Goal: Task Accomplishment & Management: Manage account settings

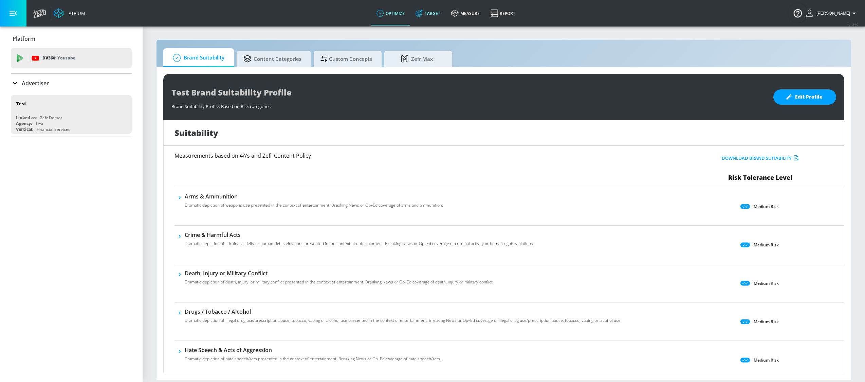
click at [423, 13] on icon at bounding box center [419, 13] width 7 height 7
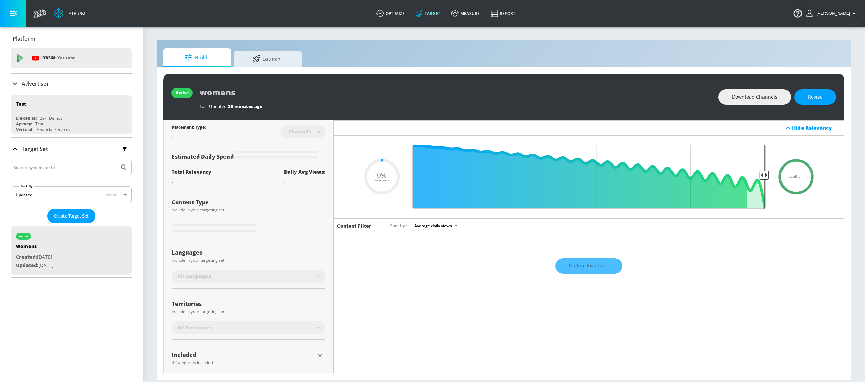
type input "0.6"
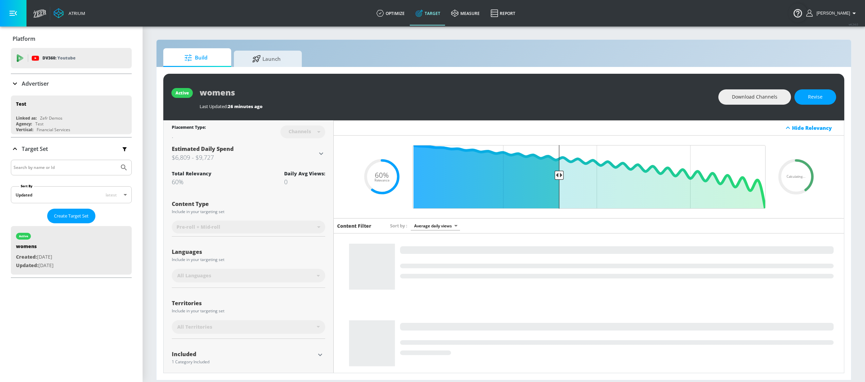
click at [77, 83] on div "Advertiser" at bounding box center [71, 83] width 121 height 8
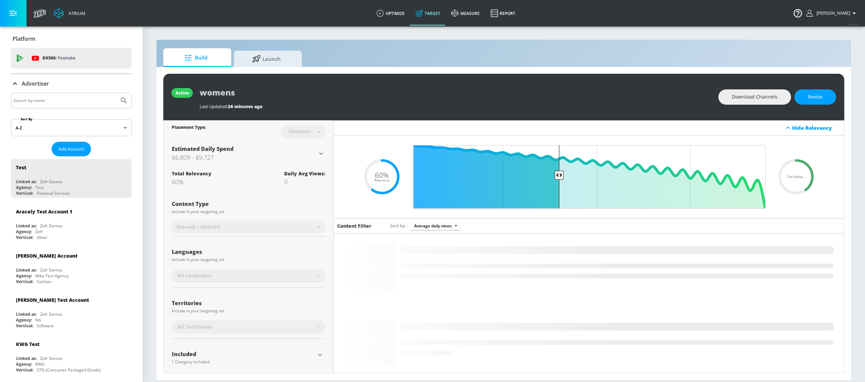
click at [70, 103] on input "Search by name" at bounding box center [65, 100] width 103 height 9
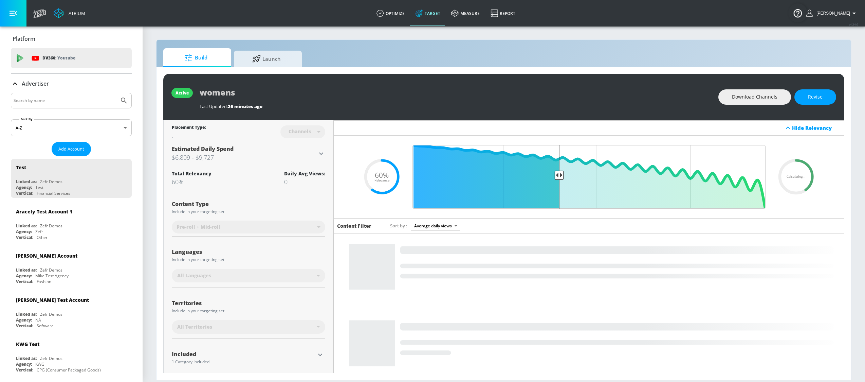
type input "s"
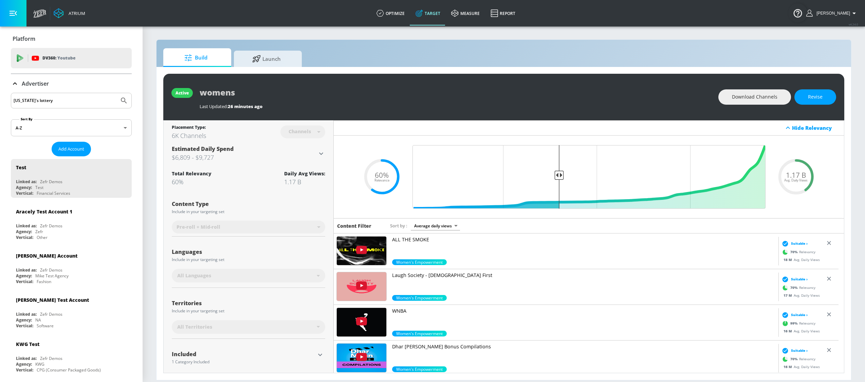
click at [116, 93] on button "Submit Search" at bounding box center [123, 100] width 15 height 15
click at [74, 104] on input "[US_STATE]'s lottery" at bounding box center [65, 100] width 103 height 9
drag, startPoint x: 68, startPoint y: 103, endPoint x: -5, endPoint y: 101, distance: 73.0
click at [0, 101] on html "Atrium optimize Target measure Report optimize Target measure Report v 4.24.0 S…" at bounding box center [432, 191] width 865 height 382
type input "lottery"
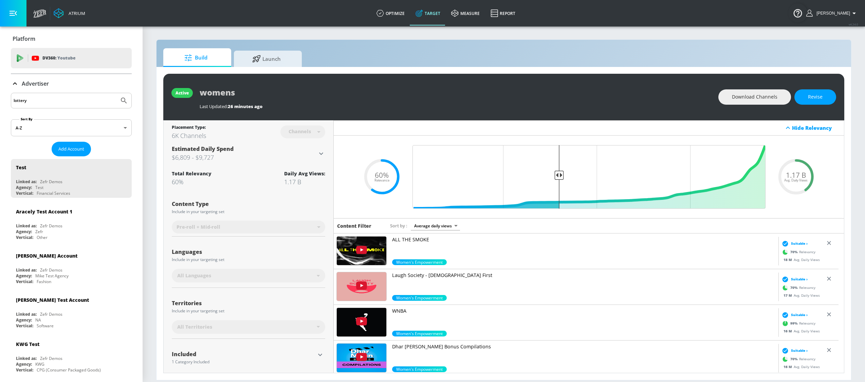
click at [116, 93] on button "Submit Search" at bounding box center [123, 100] width 15 height 15
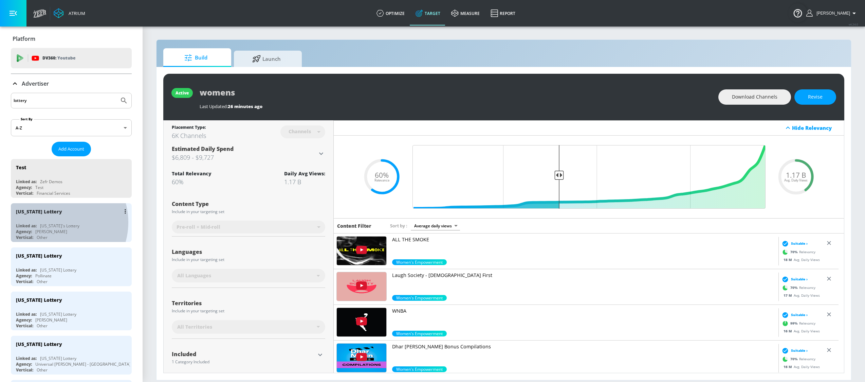
click at [56, 223] on div "[US_STATE] Lottery Linked as: [US_STATE]'s Lottery Agency: [PERSON_NAME] Vertic…" at bounding box center [71, 222] width 121 height 39
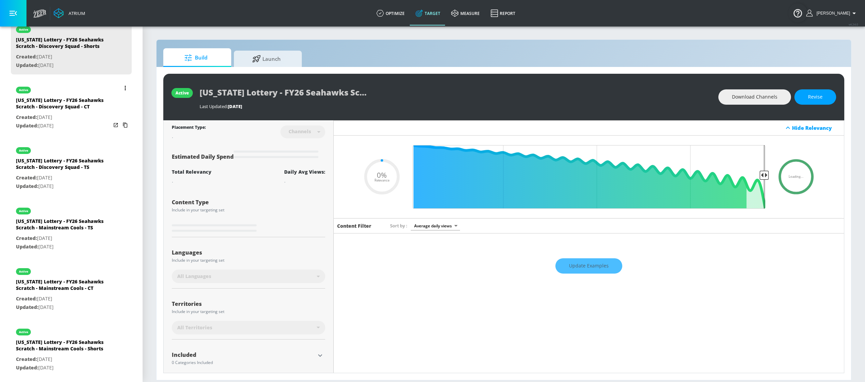
scroll to position [226, 0]
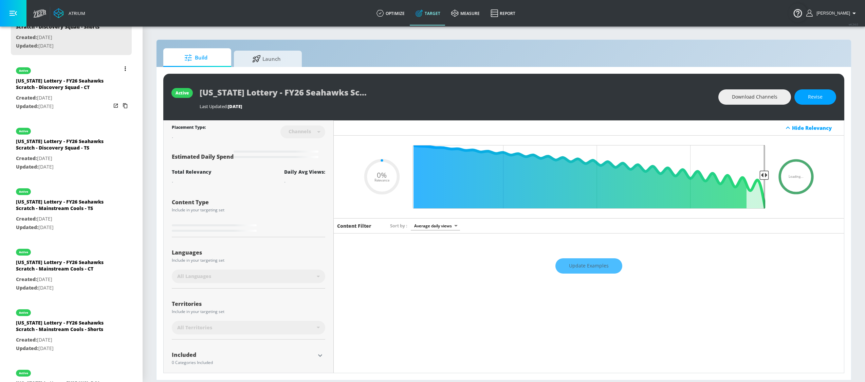
type input "0.5"
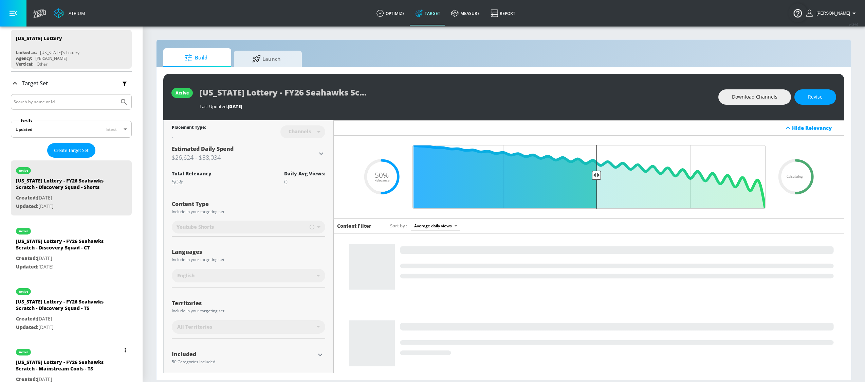
scroll to position [0, 0]
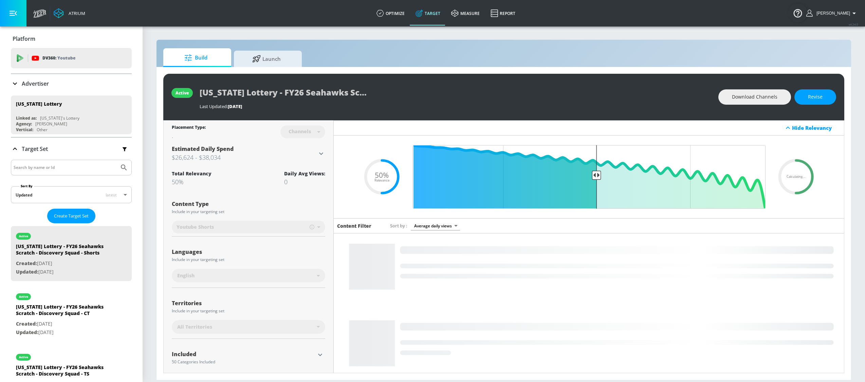
click at [55, 170] on input "Search by name or Id" at bounding box center [65, 167] width 103 height 9
type input "fy26"
click at [116, 160] on button "Submit Search" at bounding box center [123, 167] width 15 height 15
click at [120, 170] on icon "Submit Search" at bounding box center [124, 167] width 8 height 8
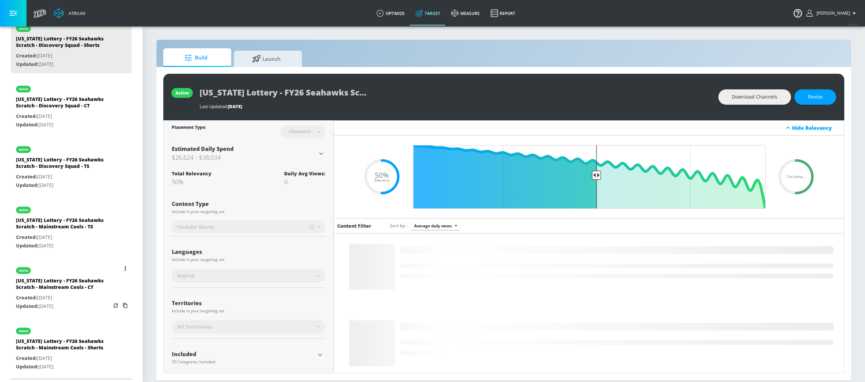
scroll to position [227, 0]
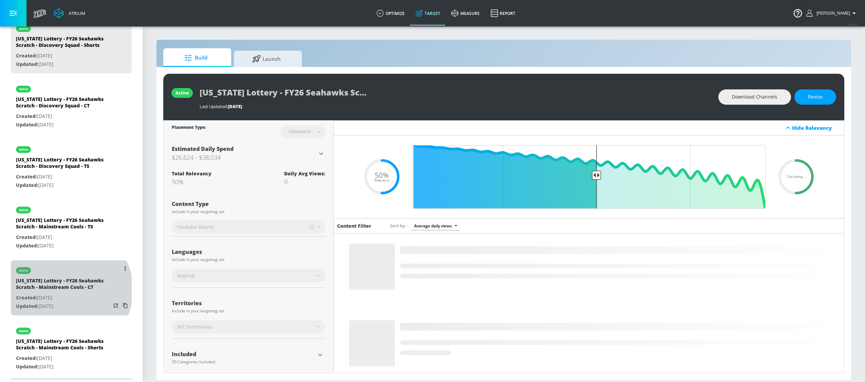
click at [64, 293] on div "[US_STATE] Lottery - FY26 Seahawks Scratch - Mainstream Cools - CT" at bounding box center [63, 285] width 95 height 16
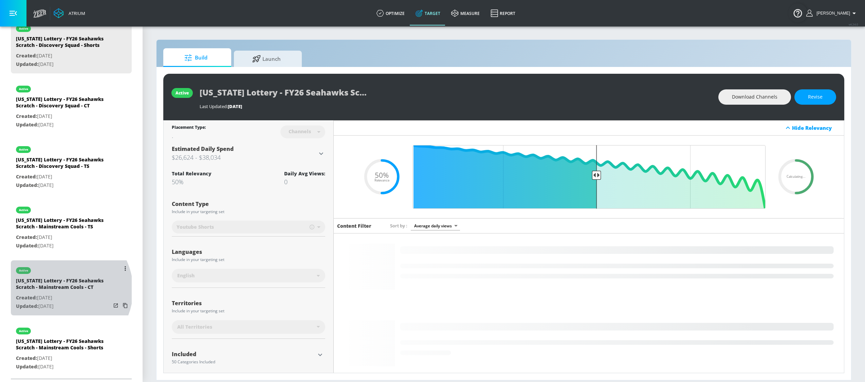
type input "[US_STATE] Lottery - FY26 Seahawks Scratch - Mainstream Cools - CT"
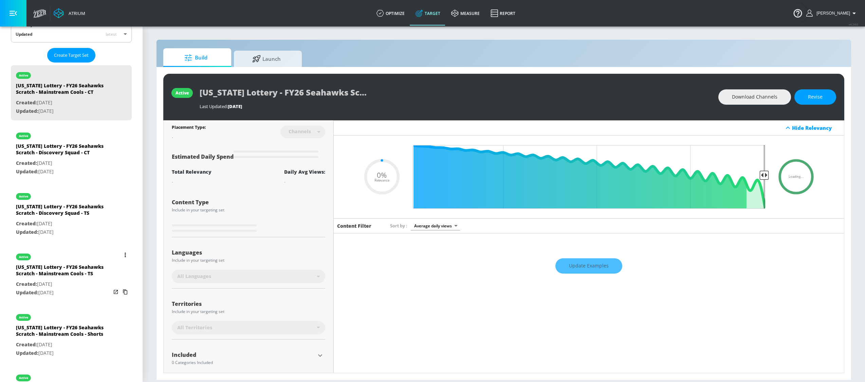
scroll to position [161, 0]
type input "0.5"
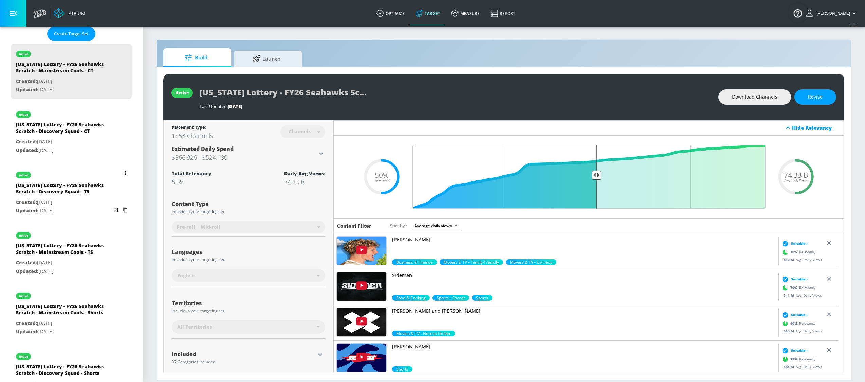
scroll to position [155, 0]
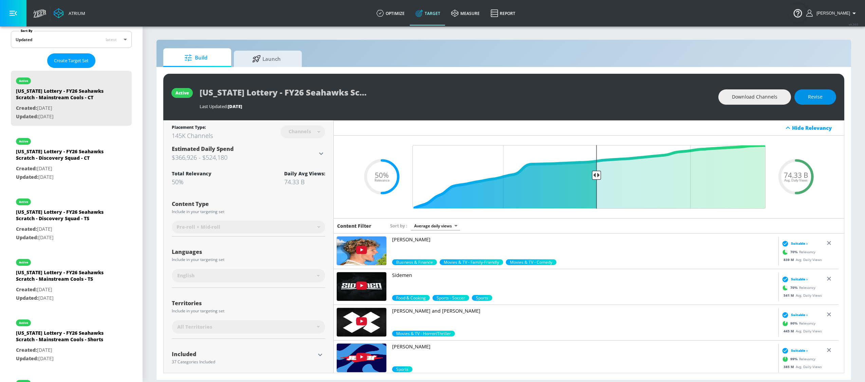
click at [826, 100] on button "Revise" at bounding box center [816, 96] width 42 height 15
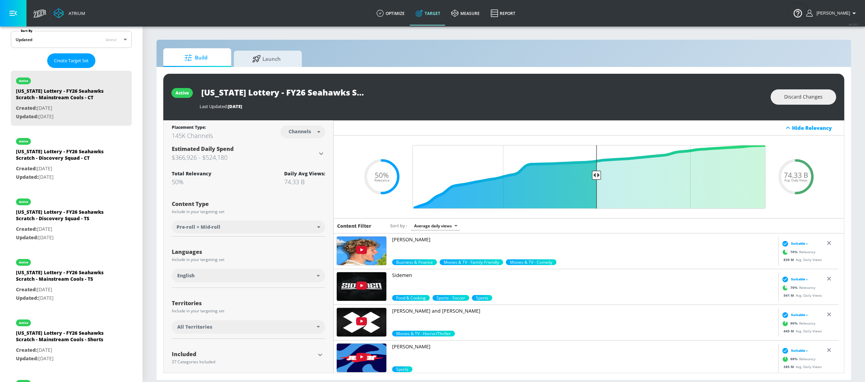
click at [304, 327] on div "All Territories" at bounding box center [247, 326] width 140 height 7
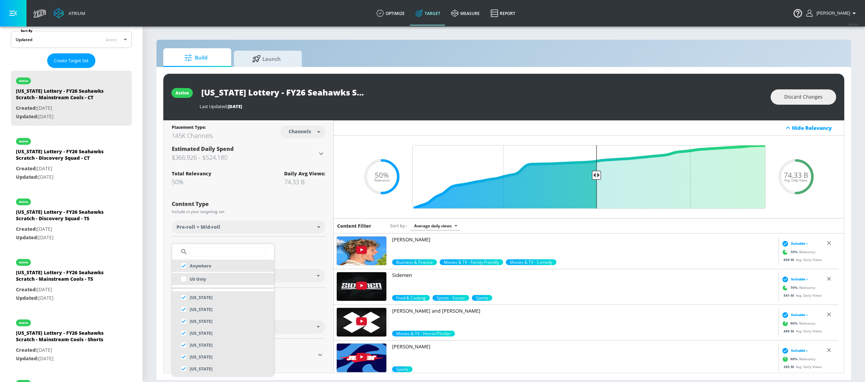
click at [218, 284] on li "US Only" at bounding box center [223, 279] width 102 height 12
checkbox input "false"
checkbox input "true"
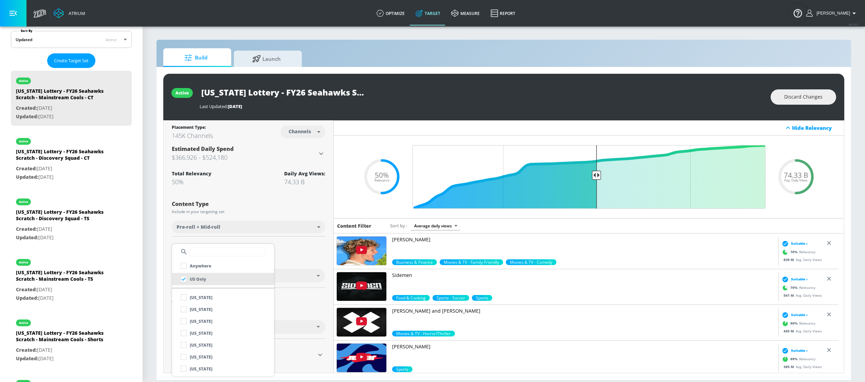
click at [297, 260] on div at bounding box center [432, 191] width 865 height 382
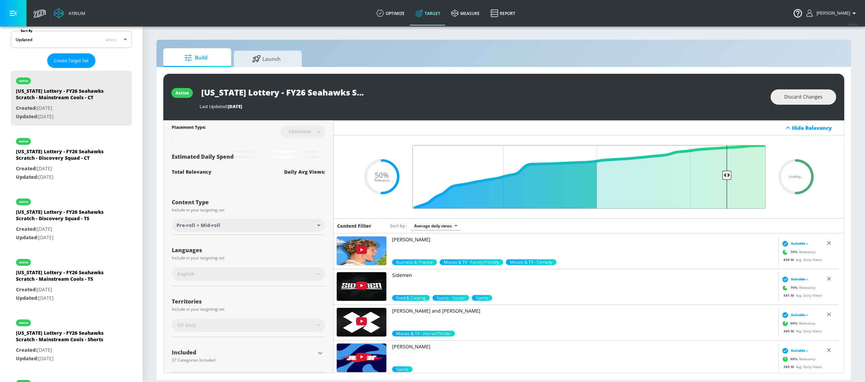
click at [723, 167] on input "Final Threshold" at bounding box center [589, 177] width 360 height 64
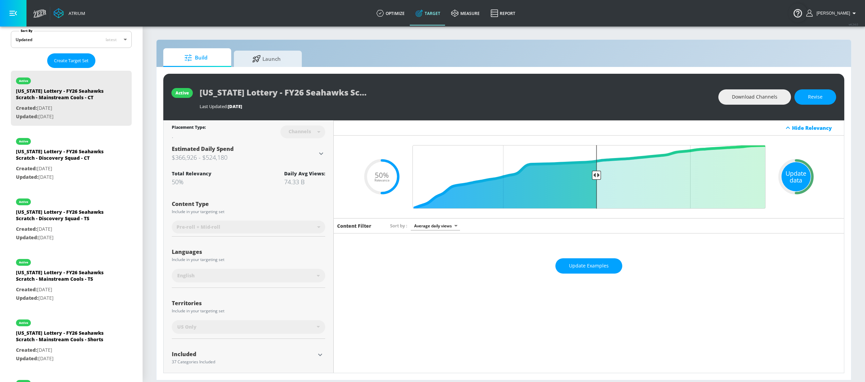
click at [789, 165] on div "Update data" at bounding box center [796, 176] width 29 height 29
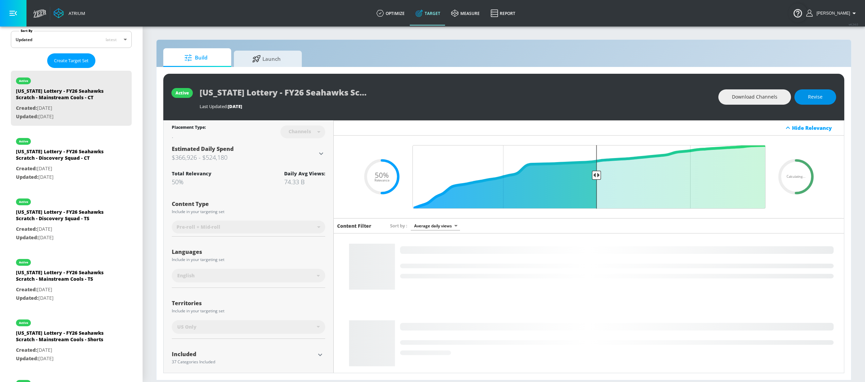
click at [812, 100] on span "Revise" at bounding box center [815, 97] width 15 height 8
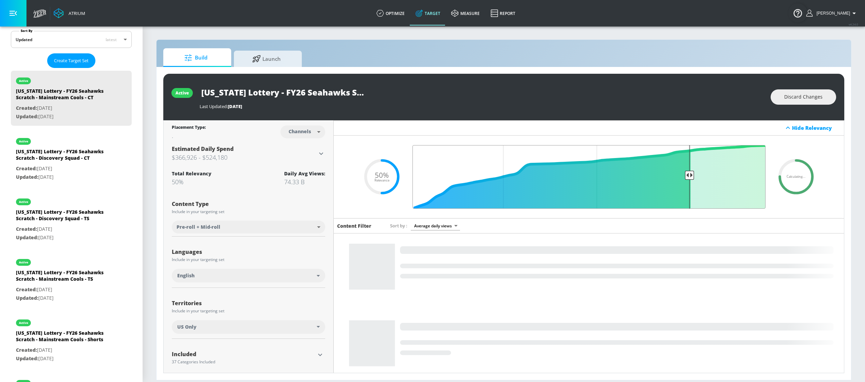
click at [686, 167] on input "Final Threshold" at bounding box center [589, 177] width 360 height 64
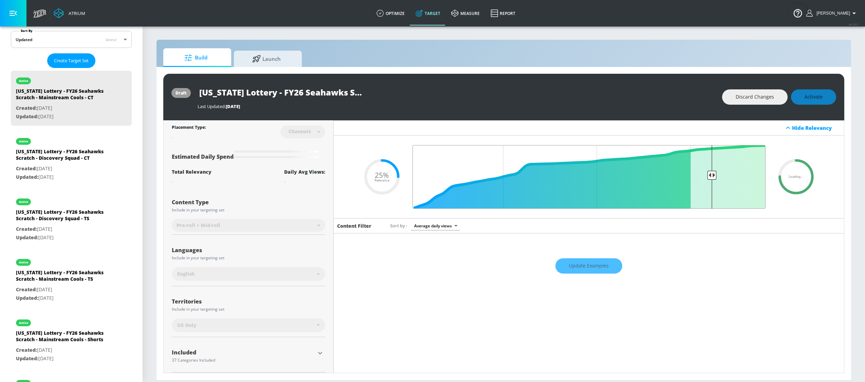
click at [707, 177] on input "Final Threshold" at bounding box center [589, 177] width 360 height 64
click at [716, 176] on input "Final Threshold" at bounding box center [589, 177] width 360 height 64
click at [721, 176] on input "Final Threshold" at bounding box center [589, 177] width 360 height 64
click at [723, 176] on input "Final Threshold" at bounding box center [589, 177] width 360 height 64
click at [725, 176] on input "Final Threshold" at bounding box center [589, 177] width 360 height 64
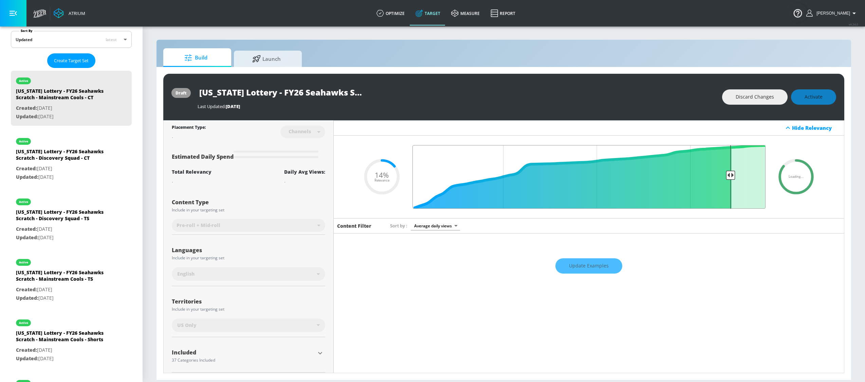
click at [724, 176] on input "Final Threshold" at bounding box center [589, 177] width 360 height 64
click at [725, 162] on input "Final Threshold" at bounding box center [589, 177] width 360 height 64
click at [724, 174] on input "Final Threshold" at bounding box center [589, 177] width 360 height 64
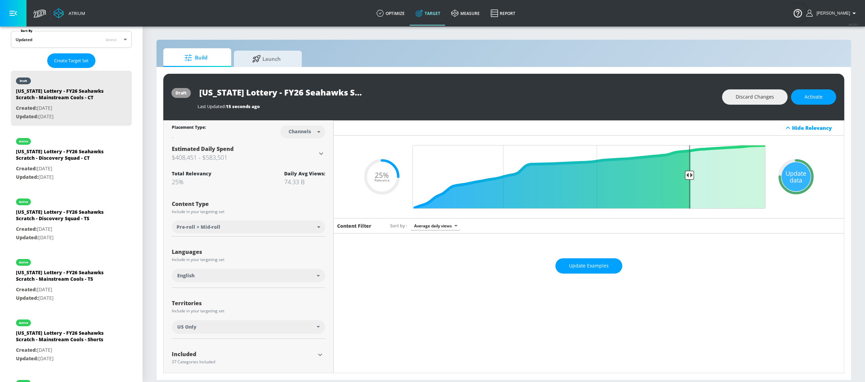
click at [790, 167] on div "Update data" at bounding box center [796, 176] width 29 height 29
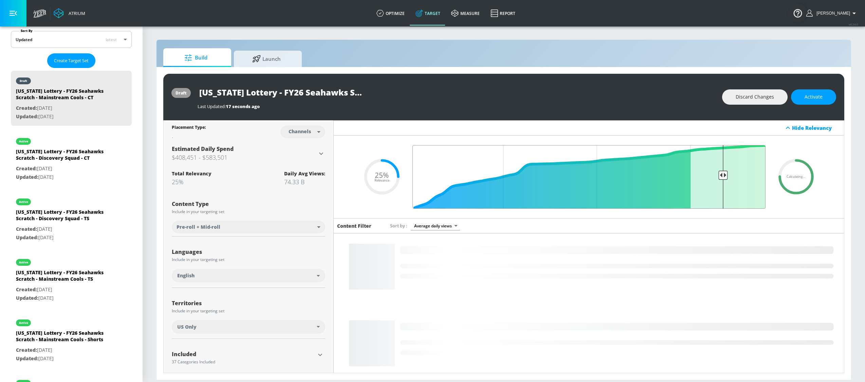
click at [720, 175] on input "Final Threshold" at bounding box center [589, 177] width 360 height 64
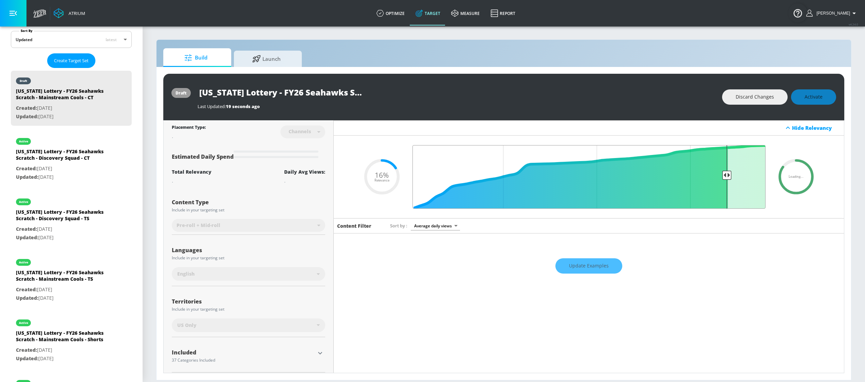
click at [722, 176] on input "Final Threshold" at bounding box center [589, 177] width 360 height 64
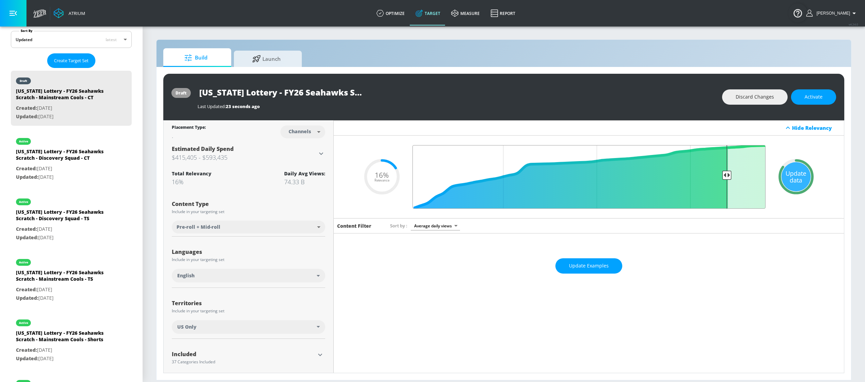
type input "0.15"
click at [721, 177] on input "Final Threshold" at bounding box center [589, 177] width 360 height 64
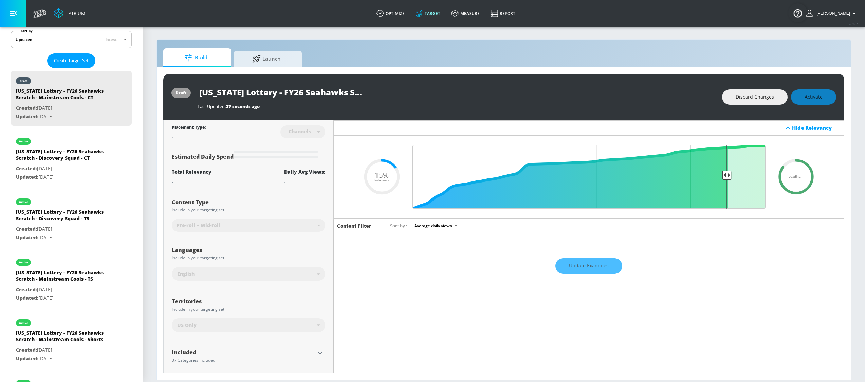
click at [796, 215] on div "Loading... .recharts-area-area, .recharts-area-curve { fill-opacity: 0.8; } .re…" at bounding box center [589, 177] width 510 height 83
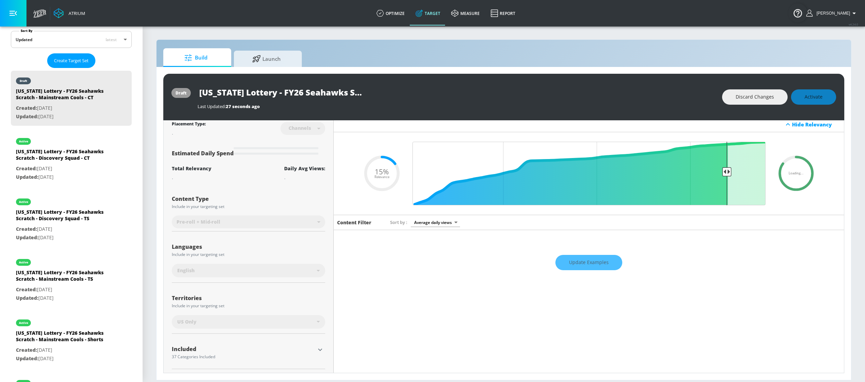
scroll to position [0, 0]
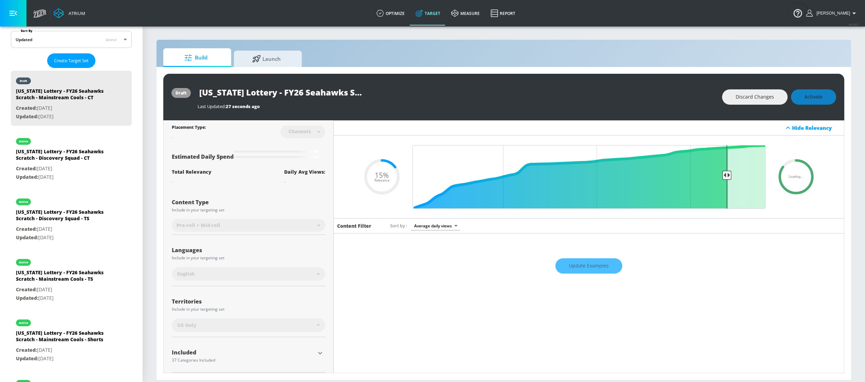
click at [803, 99] on div "Discard Changes Activate" at bounding box center [779, 96] width 114 height 15
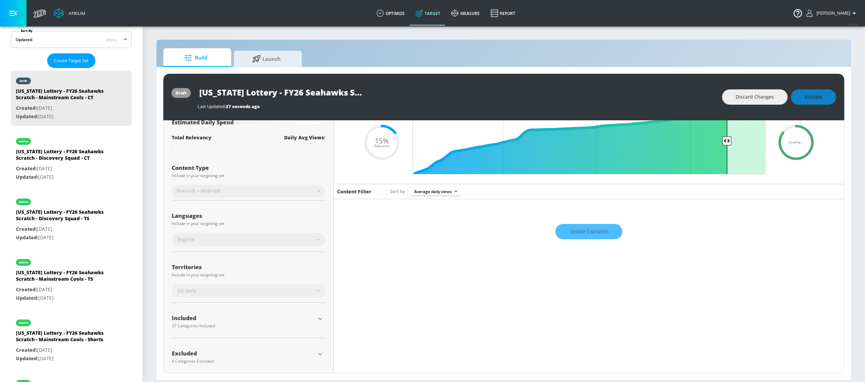
scroll to position [41, 0]
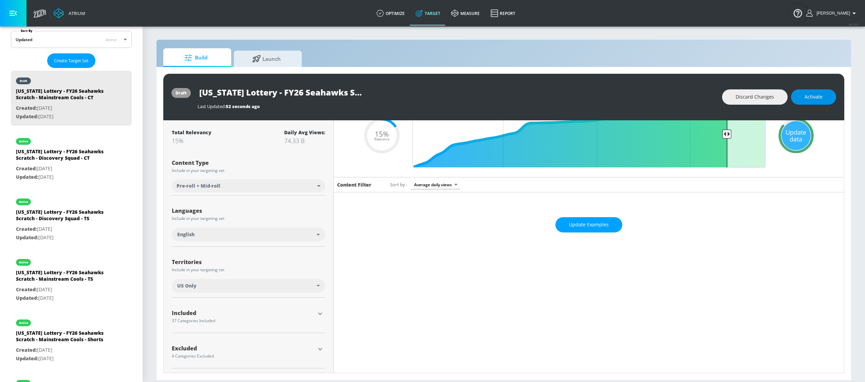
click at [816, 93] on span "Activate" at bounding box center [814, 97] width 18 height 8
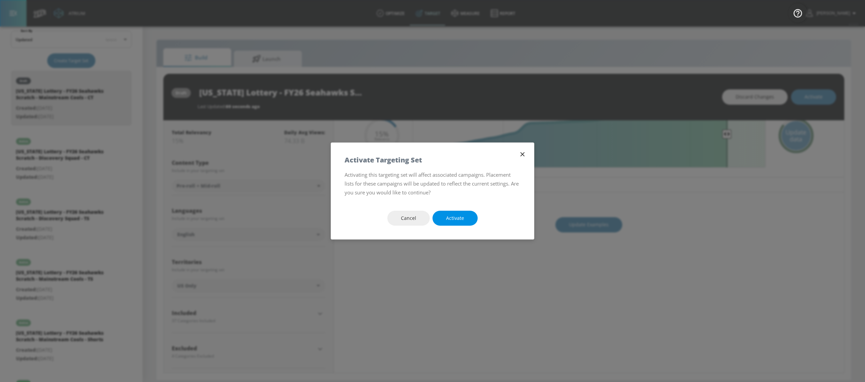
click at [471, 215] on button "Activate" at bounding box center [455, 218] width 45 height 15
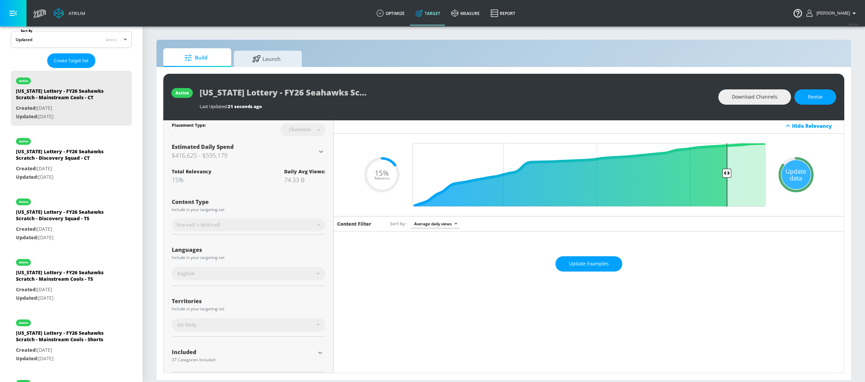
scroll to position [0, 0]
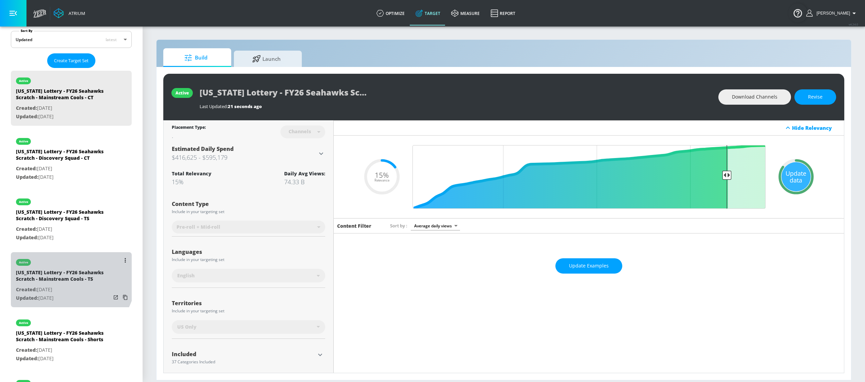
click at [63, 285] on div "[US_STATE] Lottery - FY26 Seahawks Scratch - Mainstream Cools - TS" at bounding box center [63, 277] width 95 height 16
type input "[US_STATE] Lottery - FY26 Seahawks Scratch - Mainstream Cools - TS"
type input "videos"
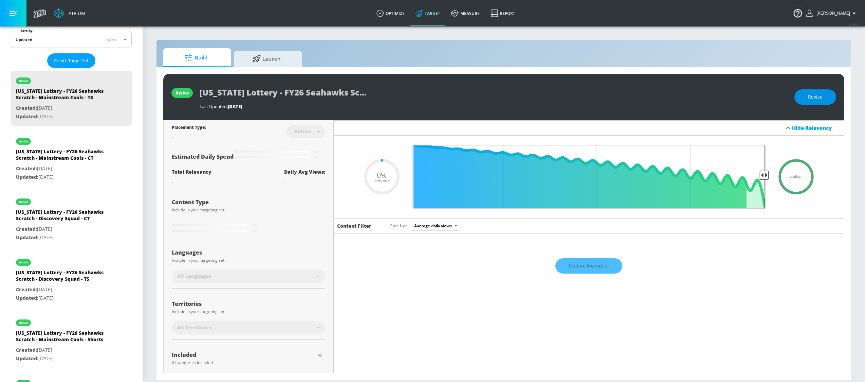
click at [815, 102] on button "Revise" at bounding box center [816, 96] width 42 height 15
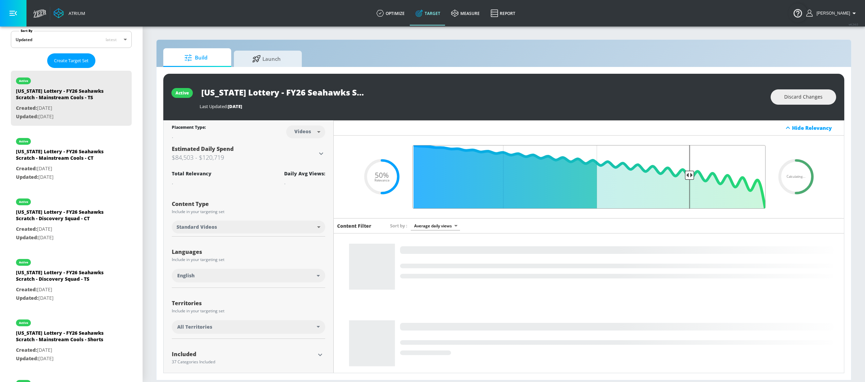
click at [686, 179] on input "Final Threshold" at bounding box center [589, 177] width 360 height 64
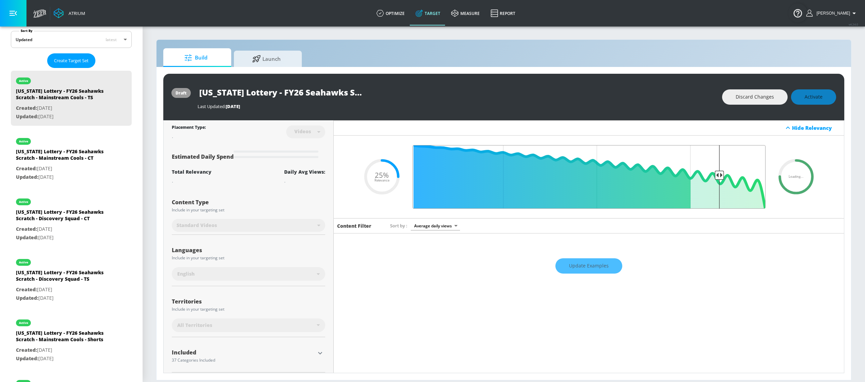
click at [714, 179] on input "Final Threshold" at bounding box center [589, 177] width 360 height 64
click at [719, 179] on input "Final Threshold" at bounding box center [589, 177] width 360 height 64
click at [721, 179] on input "Final Threshold" at bounding box center [589, 177] width 360 height 64
click at [720, 183] on input "Final Threshold" at bounding box center [589, 177] width 360 height 64
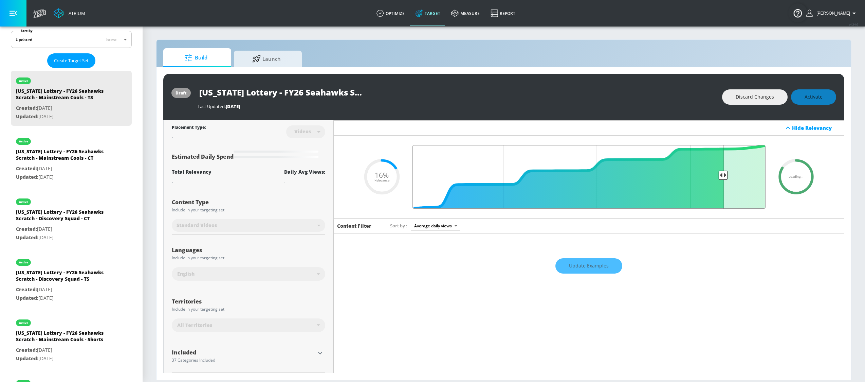
click at [721, 181] on input "Final Threshold" at bounding box center [589, 177] width 360 height 64
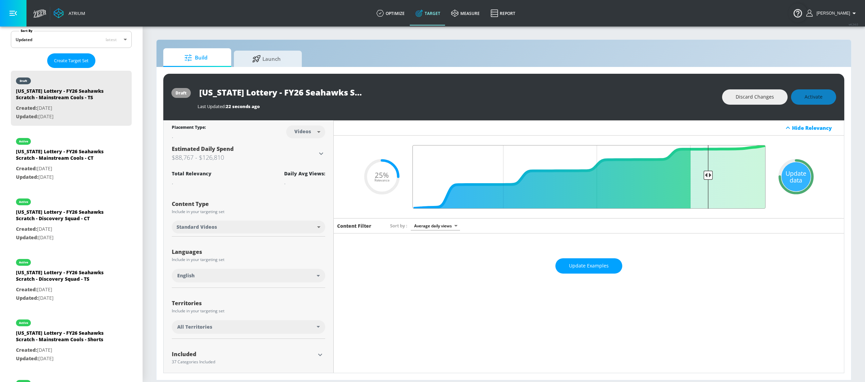
click at [705, 175] on input "Final Threshold" at bounding box center [589, 177] width 360 height 64
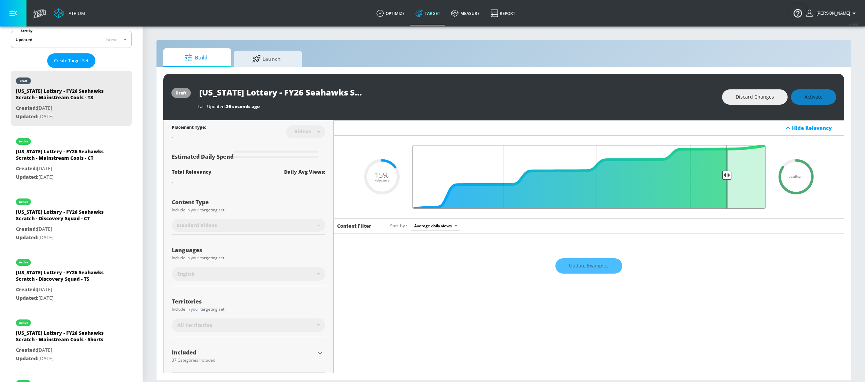
drag, startPoint x: 706, startPoint y: 174, endPoint x: 722, endPoint y: 174, distance: 15.3
click at [722, 174] on input "Final Threshold" at bounding box center [589, 177] width 360 height 64
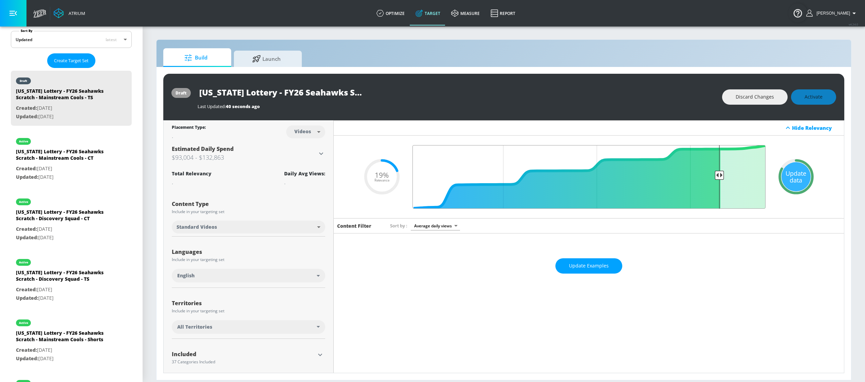
drag, startPoint x: 709, startPoint y: 176, endPoint x: 716, endPoint y: 176, distance: 6.8
click at [716, 176] on input "Final Threshold" at bounding box center [589, 177] width 360 height 64
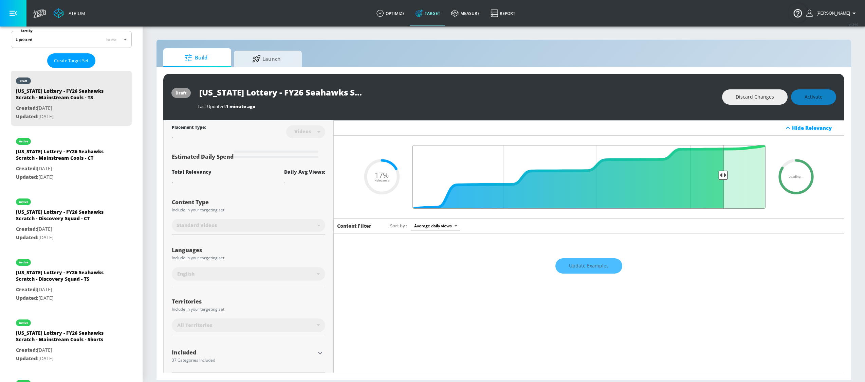
drag, startPoint x: 716, startPoint y: 176, endPoint x: 719, endPoint y: 175, distance: 3.4
click at [719, 175] on input "Final Threshold" at bounding box center [589, 177] width 360 height 64
click at [722, 175] on input "Final Threshold" at bounding box center [589, 177] width 360 height 64
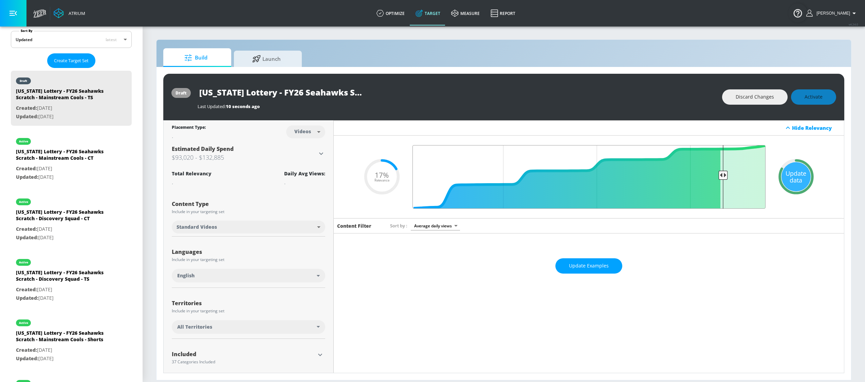
click at [720, 175] on input "Final Threshold" at bounding box center [589, 177] width 360 height 64
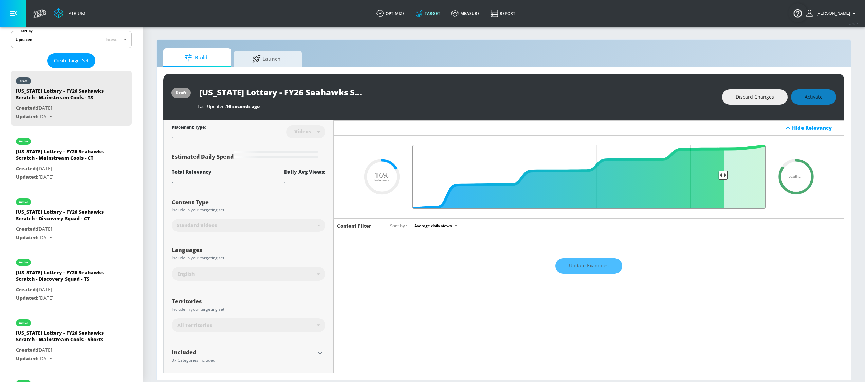
click at [723, 176] on input "Final Threshold" at bounding box center [589, 177] width 360 height 64
click at [724, 176] on input "Final Threshold" at bounding box center [589, 177] width 360 height 64
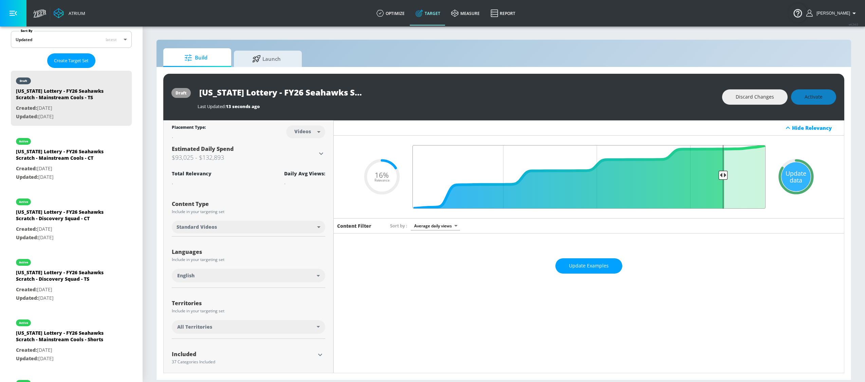
click at [720, 167] on input "Final Threshold" at bounding box center [589, 177] width 360 height 64
type input "0.15"
click at [721, 175] on input "Final Threshold" at bounding box center [589, 177] width 360 height 64
click at [816, 97] on span "Activate" at bounding box center [814, 97] width 18 height 8
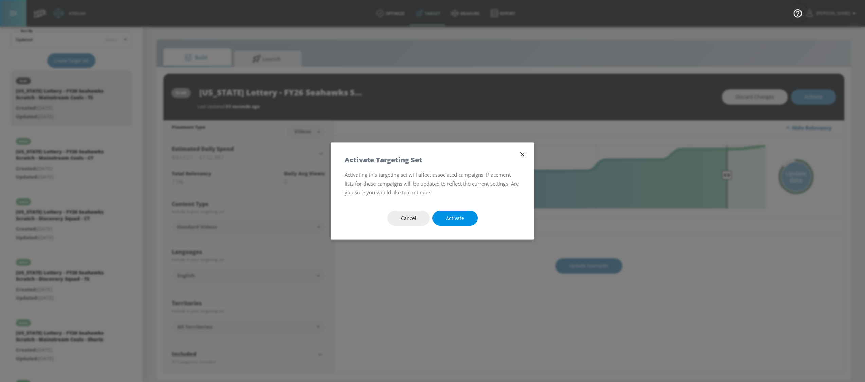
click at [466, 212] on button "Activate" at bounding box center [455, 218] width 45 height 15
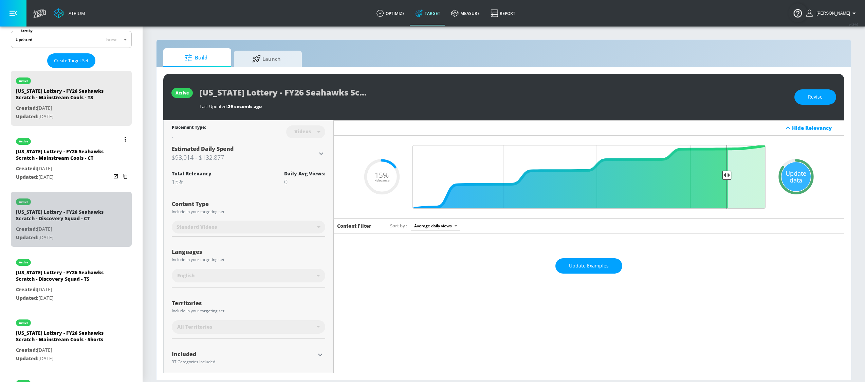
click at [75, 233] on p "Created: [DATE]" at bounding box center [63, 229] width 95 height 8
type input "[US_STATE] Lottery - FY26 Seahawks Scratch - Discovery Squad - CT"
type input "channels"
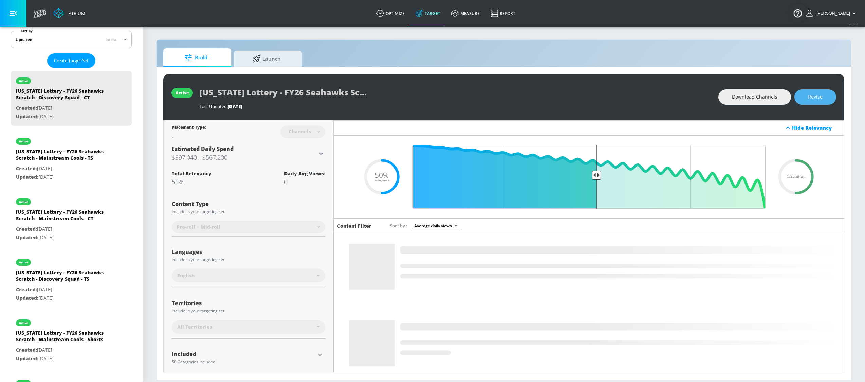
click at [817, 100] on span "Revise" at bounding box center [815, 97] width 15 height 8
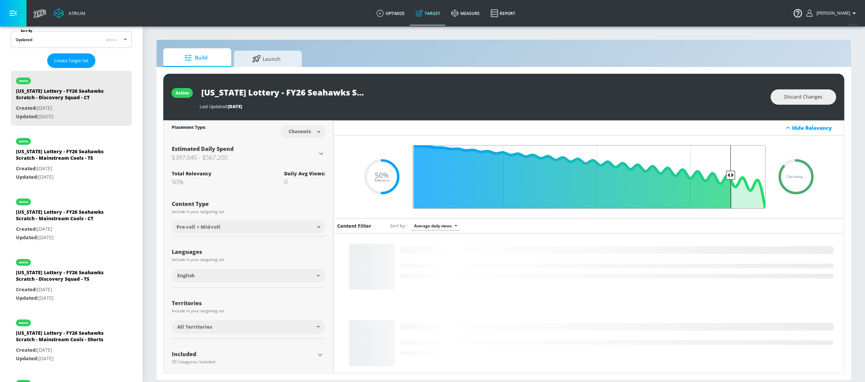
click at [727, 173] on input "Final Threshold" at bounding box center [589, 177] width 360 height 64
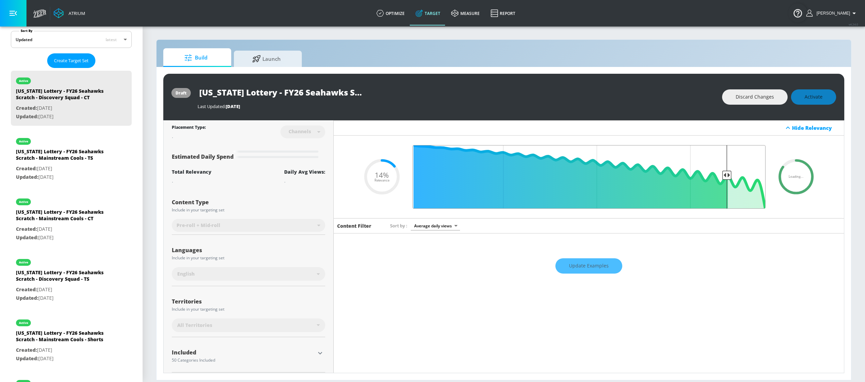
click at [724, 173] on input "Final Threshold" at bounding box center [589, 177] width 360 height 64
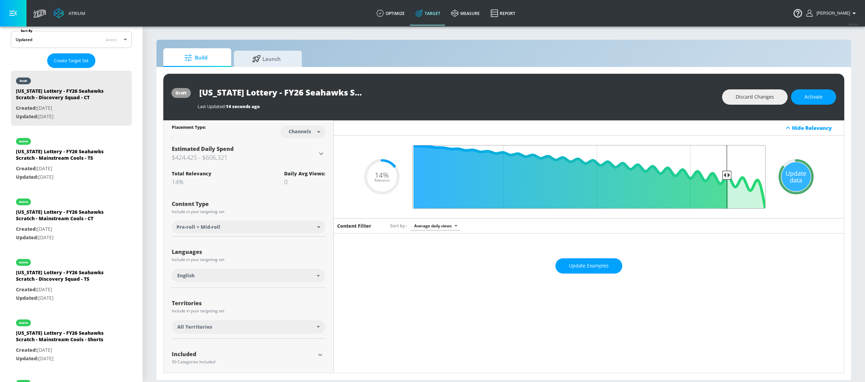
drag, startPoint x: 727, startPoint y: 174, endPoint x: 723, endPoint y: 177, distance: 4.9
type input "0.15"
click at [723, 177] on input "Final Threshold" at bounding box center [589, 177] width 360 height 64
click at [801, 93] on button "Activate" at bounding box center [813, 96] width 45 height 15
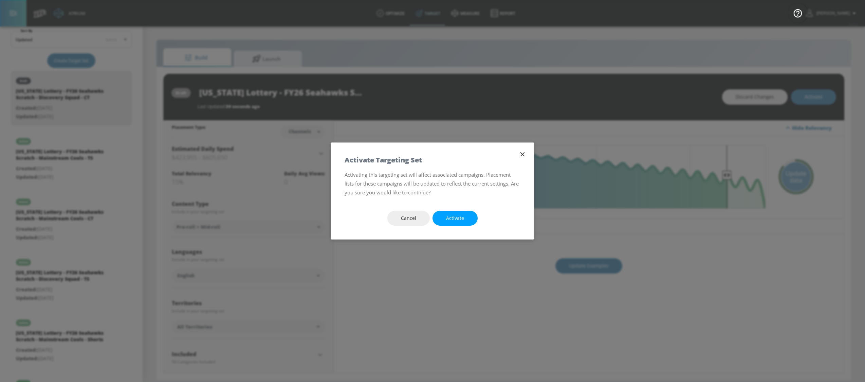
click at [469, 217] on button "Activate" at bounding box center [455, 218] width 45 height 15
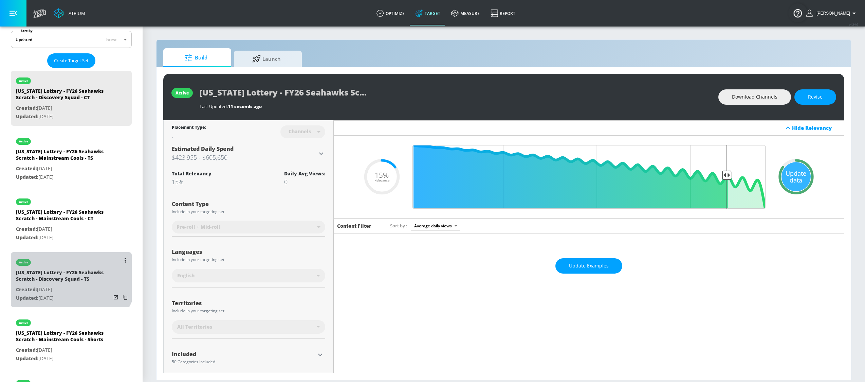
click at [65, 285] on div "[US_STATE] Lottery - FY26 Seahawks Scratch - Discovery Squad - TS" at bounding box center [63, 277] width 95 height 16
type input "[US_STATE] Lottery - FY26 Seahawks Scratch - Discovery Squad - TS"
type input "videos"
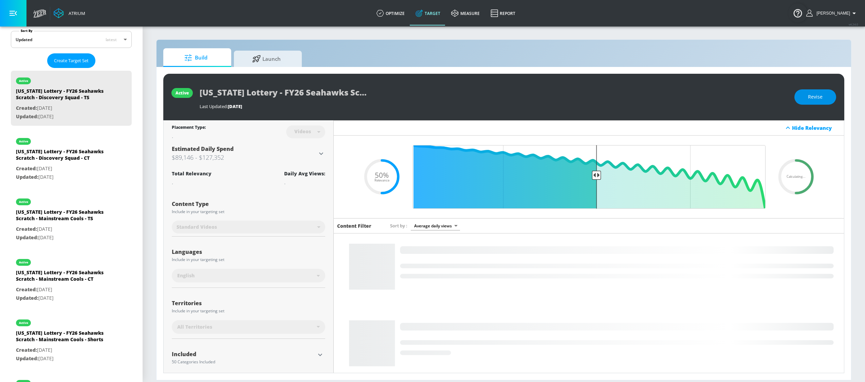
click at [821, 101] on button "Revise" at bounding box center [816, 96] width 42 height 15
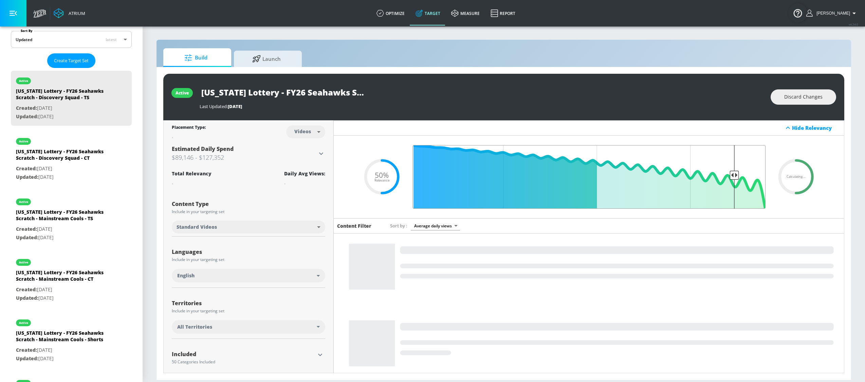
click at [730, 174] on input "Final Threshold" at bounding box center [589, 177] width 360 height 64
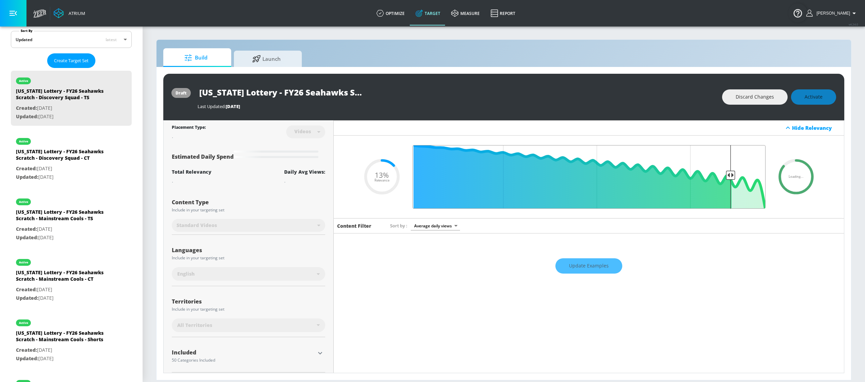
click at [727, 175] on input "Final Threshold" at bounding box center [589, 177] width 360 height 64
drag, startPoint x: 727, startPoint y: 175, endPoint x: 723, endPoint y: 175, distance: 3.8
click at [723, 175] on input "Final Threshold" at bounding box center [589, 177] width 360 height 64
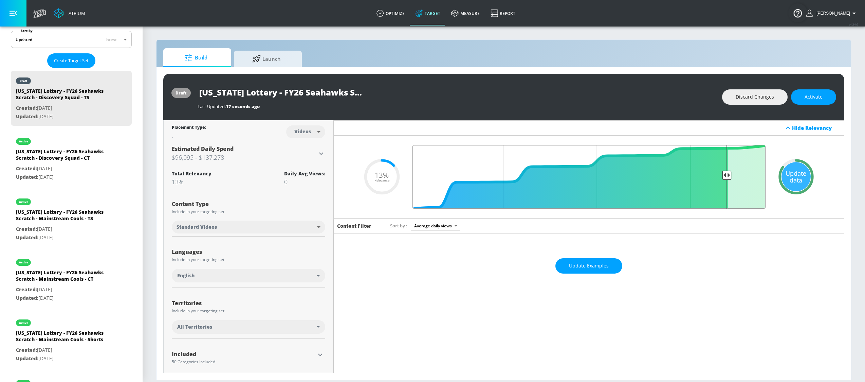
drag, startPoint x: 730, startPoint y: 177, endPoint x: 724, endPoint y: 178, distance: 6.3
type input "0.15"
click at [724, 178] on input "Final Threshold" at bounding box center [589, 177] width 360 height 64
click at [798, 166] on div "Update data" at bounding box center [796, 176] width 29 height 29
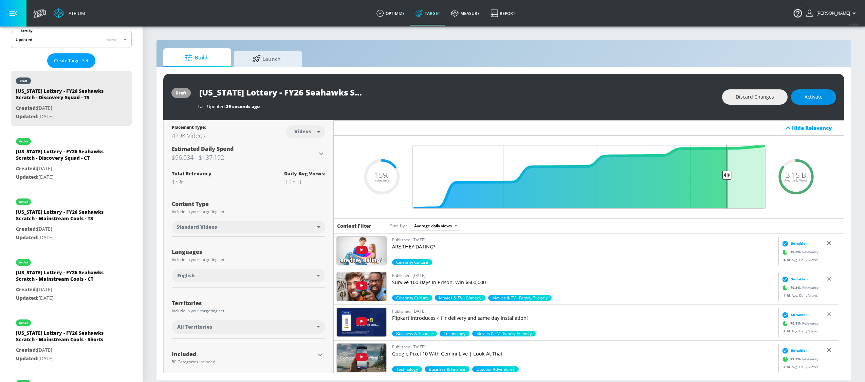
click at [817, 97] on span "Activate" at bounding box center [814, 97] width 18 height 8
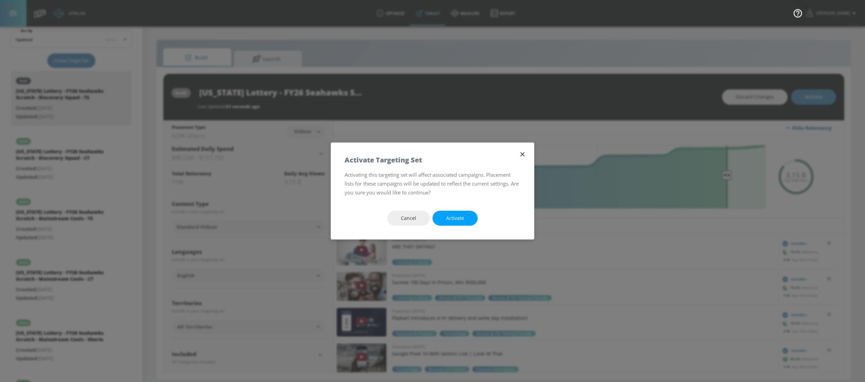
click at [464, 224] on button "Activate" at bounding box center [455, 218] width 45 height 15
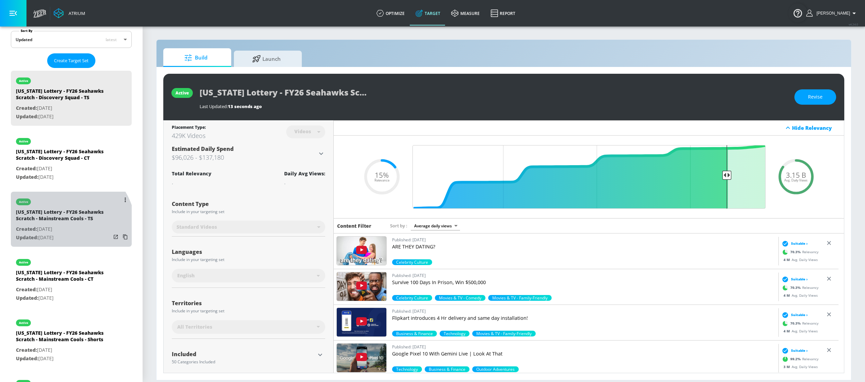
click at [62, 225] on div "[US_STATE] Lottery - FY26 Seahawks Scratch - Mainstream Cools - TS" at bounding box center [63, 217] width 95 height 16
type input "[US_STATE] Lottery - FY26 Seahawks Scratch - Mainstream Cools - TS"
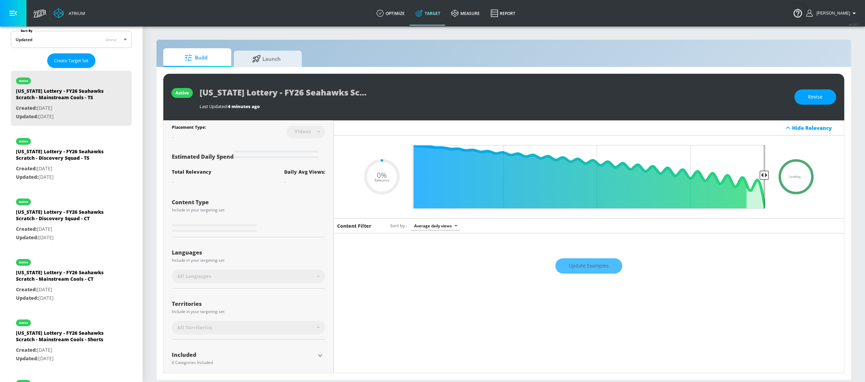
type input "0.15"
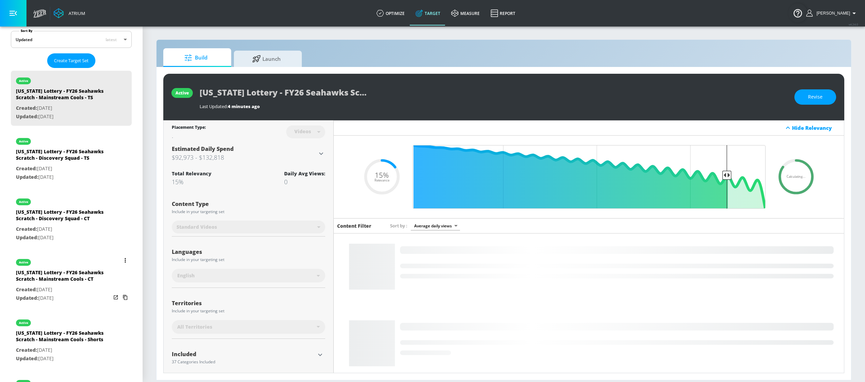
click at [52, 285] on div "[US_STATE] Lottery - FY26 Seahawks Scratch - Mainstream Cools - CT" at bounding box center [63, 277] width 95 height 16
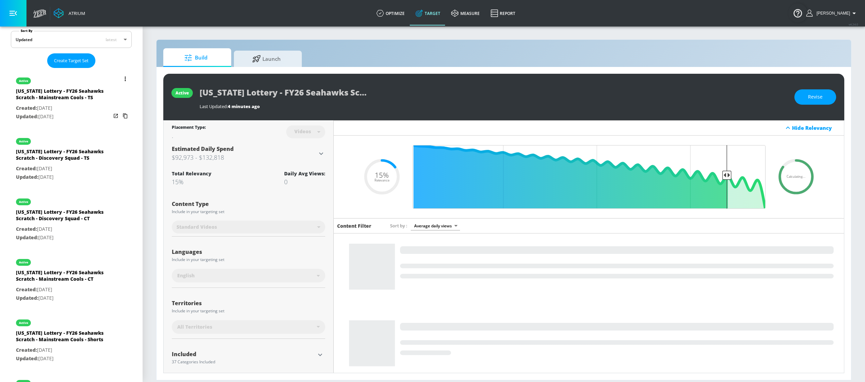
type input "[US_STATE] Lottery - FY26 Seahawks Scratch - Mainstream Cools - CT"
type input "channels"
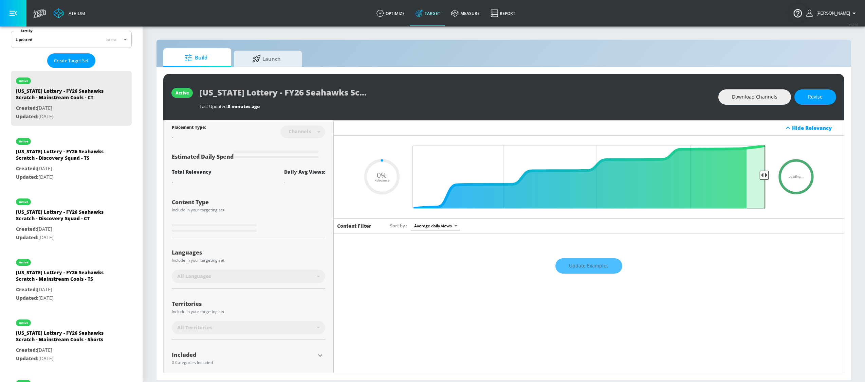
type input "0.15"
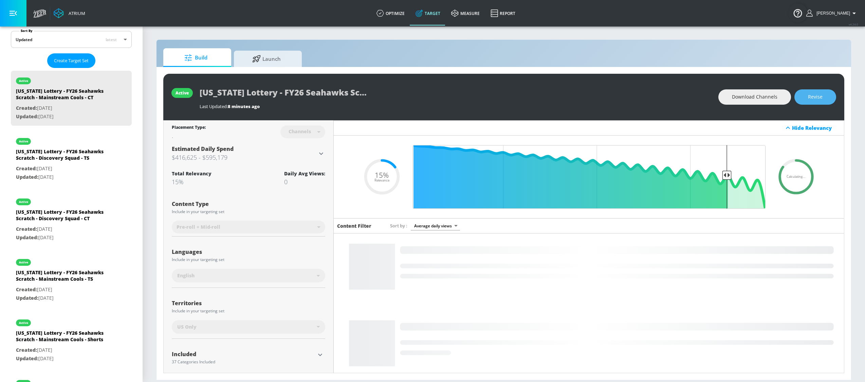
click at [826, 96] on button "Revise" at bounding box center [816, 96] width 42 height 15
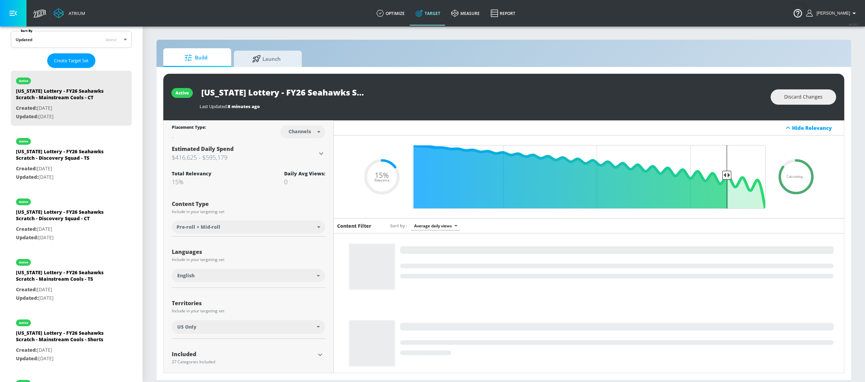
click at [298, 329] on div "US Only" at bounding box center [247, 326] width 140 height 7
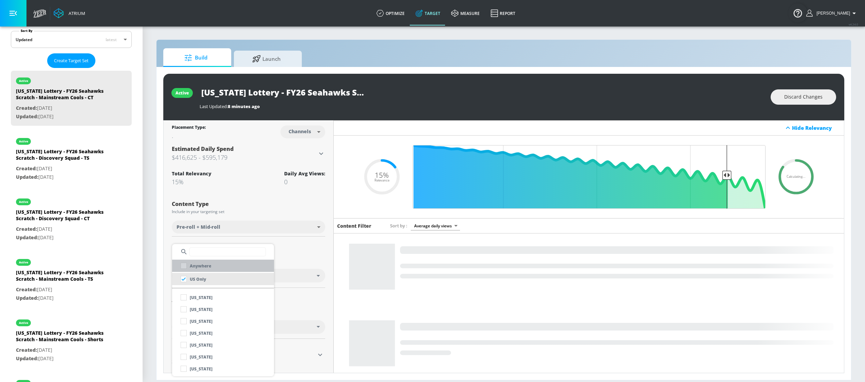
click at [224, 264] on li "Anywhere" at bounding box center [223, 265] width 102 height 12
checkbox input "true"
checkbox input "false"
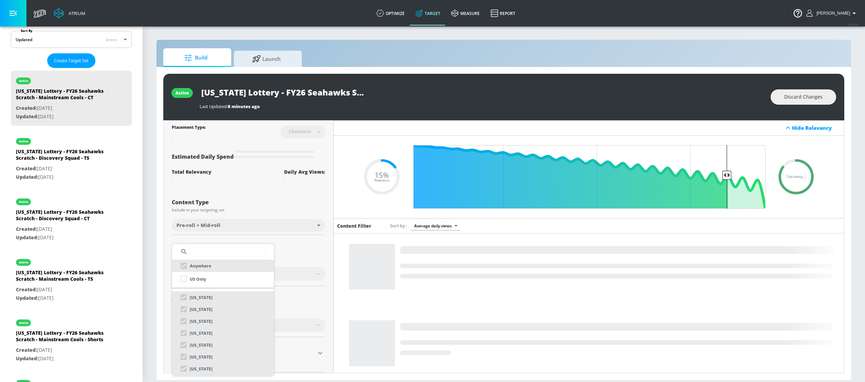
click at [323, 184] on div at bounding box center [432, 191] width 865 height 382
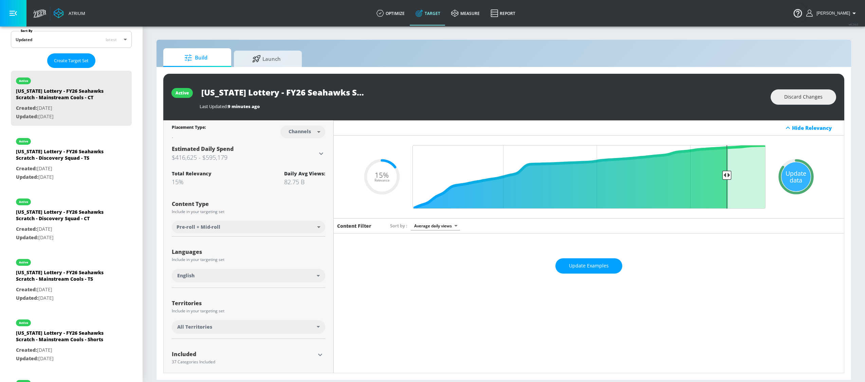
click at [616, 126] on div "Hide Relevancy" at bounding box center [589, 127] width 510 height 15
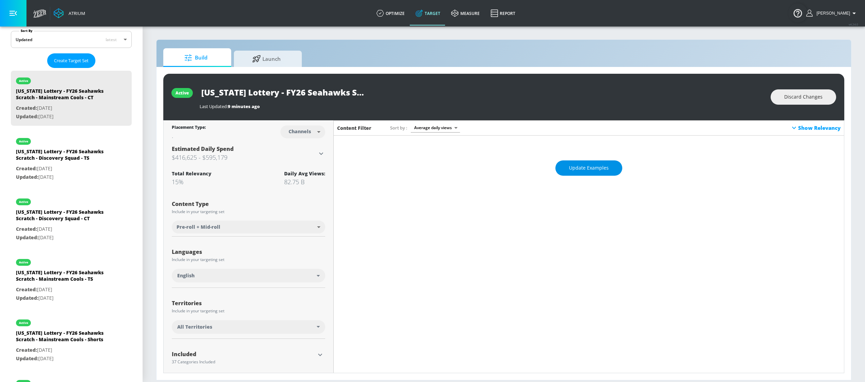
click at [603, 169] on span "Update Examples" at bounding box center [589, 168] width 40 height 8
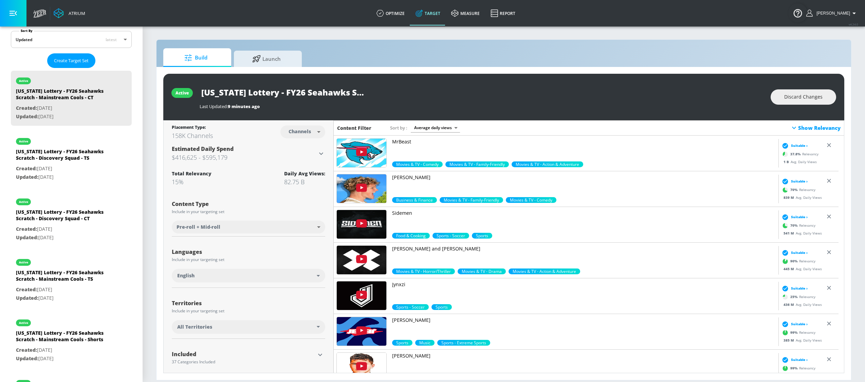
click at [797, 130] on div "Show Relevancy" at bounding box center [815, 128] width 51 height 8
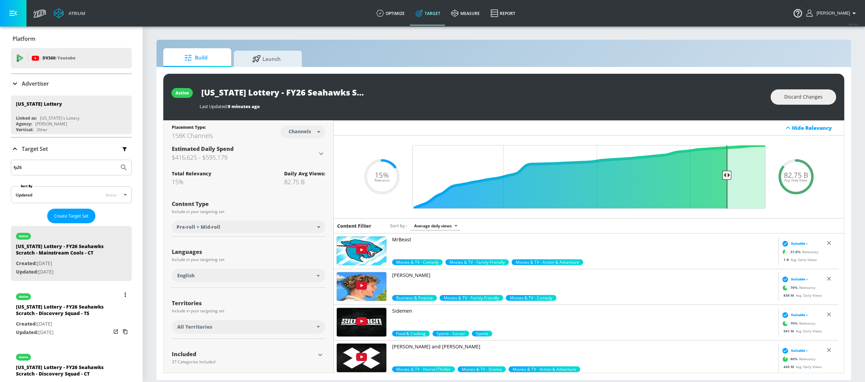
click at [64, 319] on div "[US_STATE] Lottery - FY26 Seahawks Scratch - Discovery Squad - TS" at bounding box center [63, 311] width 95 height 16
type input "[US_STATE] Lottery - FY26 Seahawks Scratch - Discovery Squad - TS"
type input "videos"
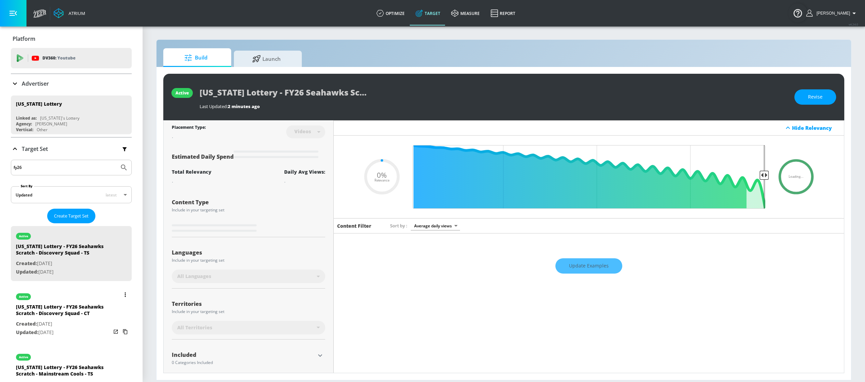
type input "0.15"
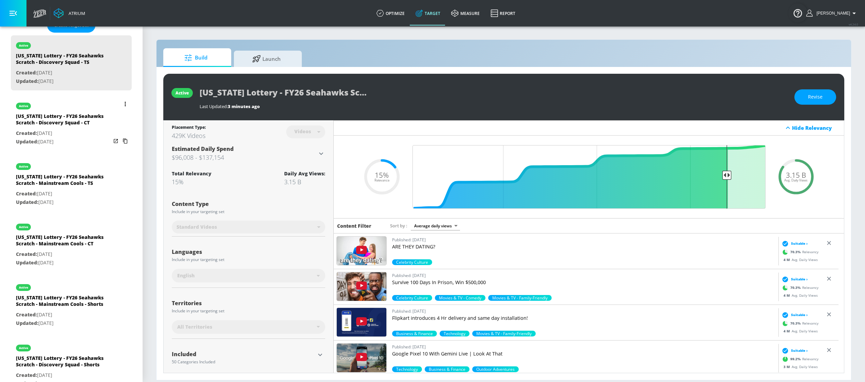
scroll to position [245, 0]
